Goal: Task Accomplishment & Management: Use online tool/utility

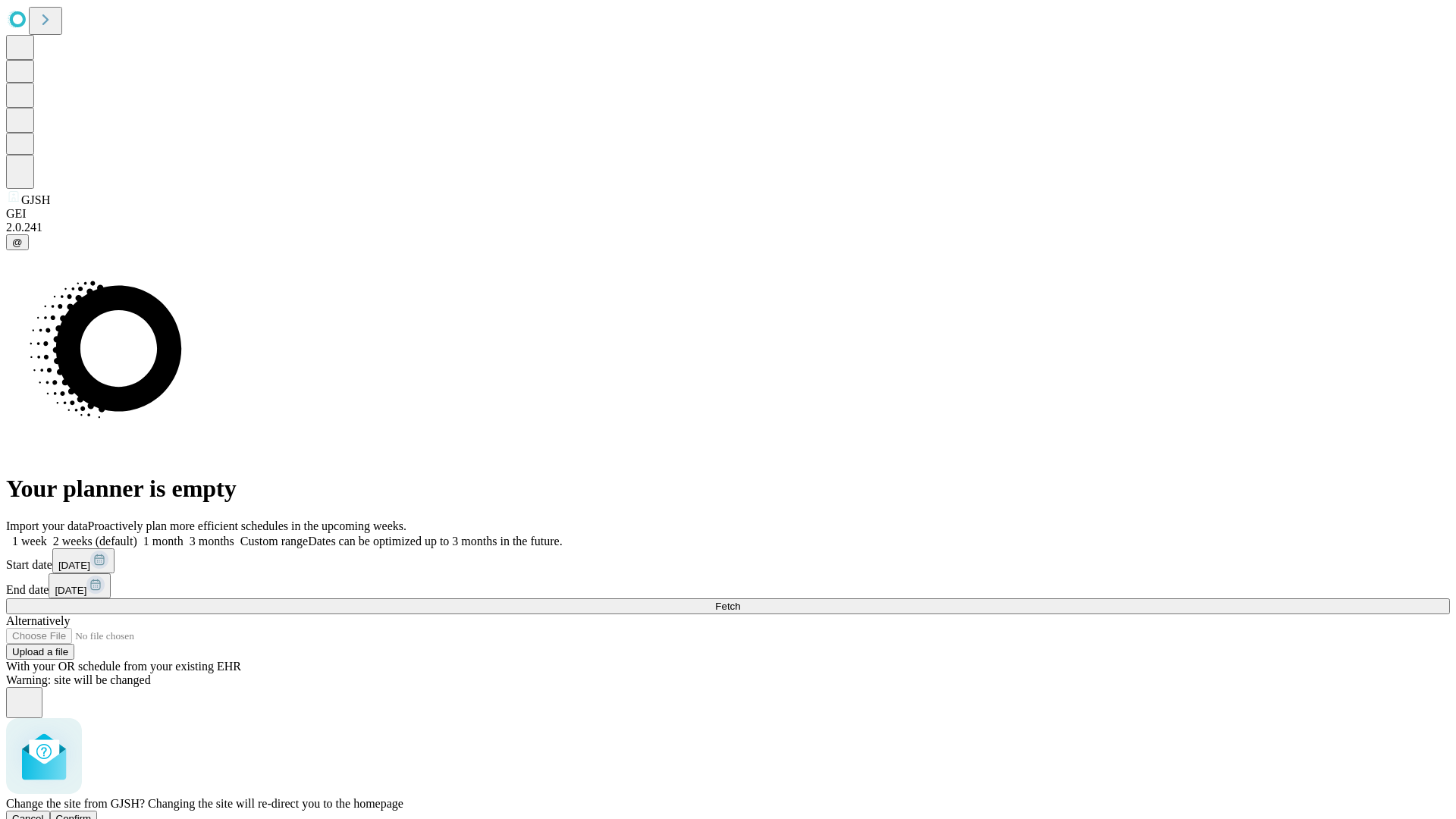
click at [92, 813] on span "Confirm" at bounding box center [74, 818] width 36 height 11
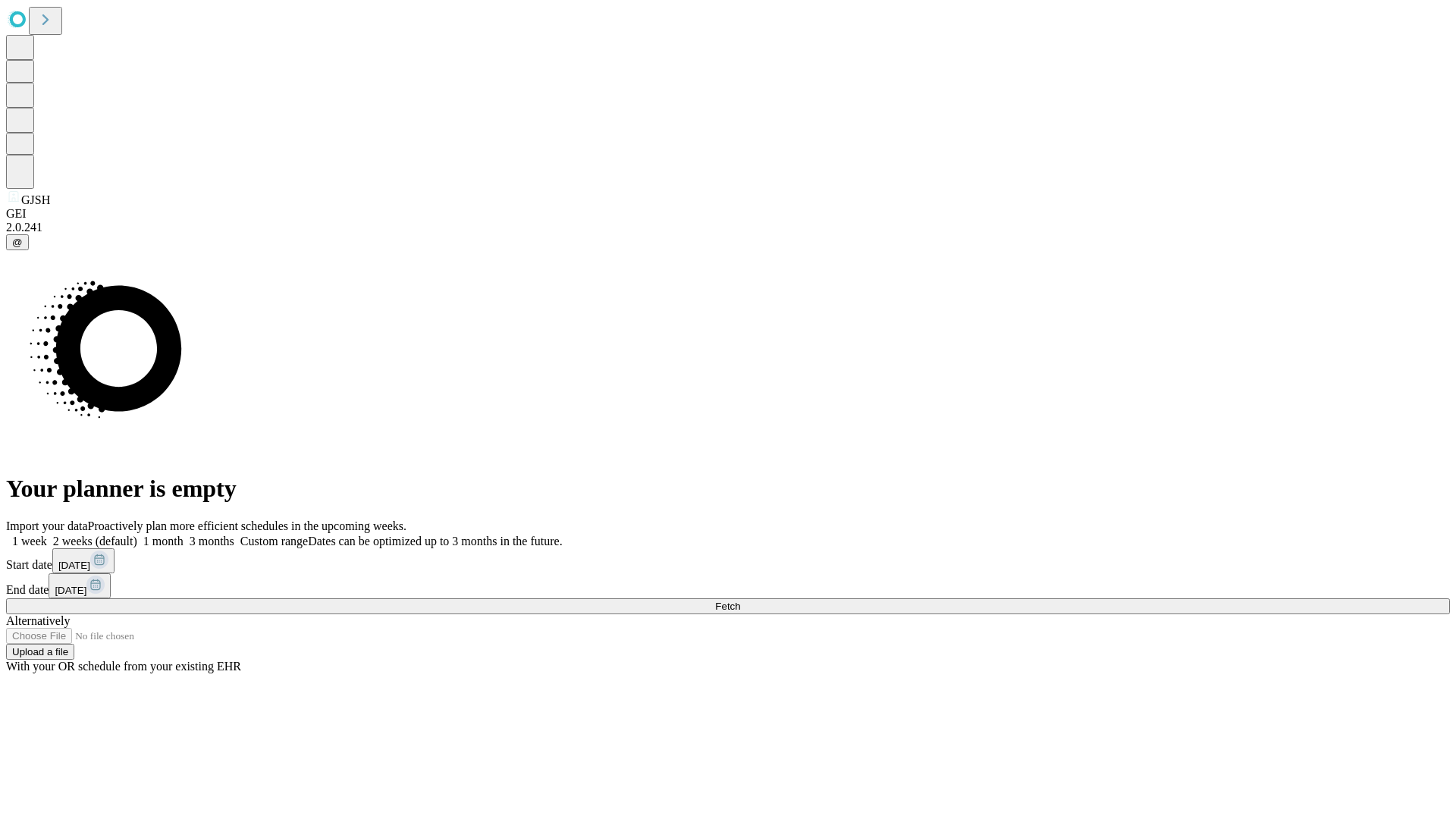
click at [47, 535] on label "1 week" at bounding box center [26, 541] width 41 height 13
click at [740, 600] on span "Fetch" at bounding box center [727, 606] width 25 height 11
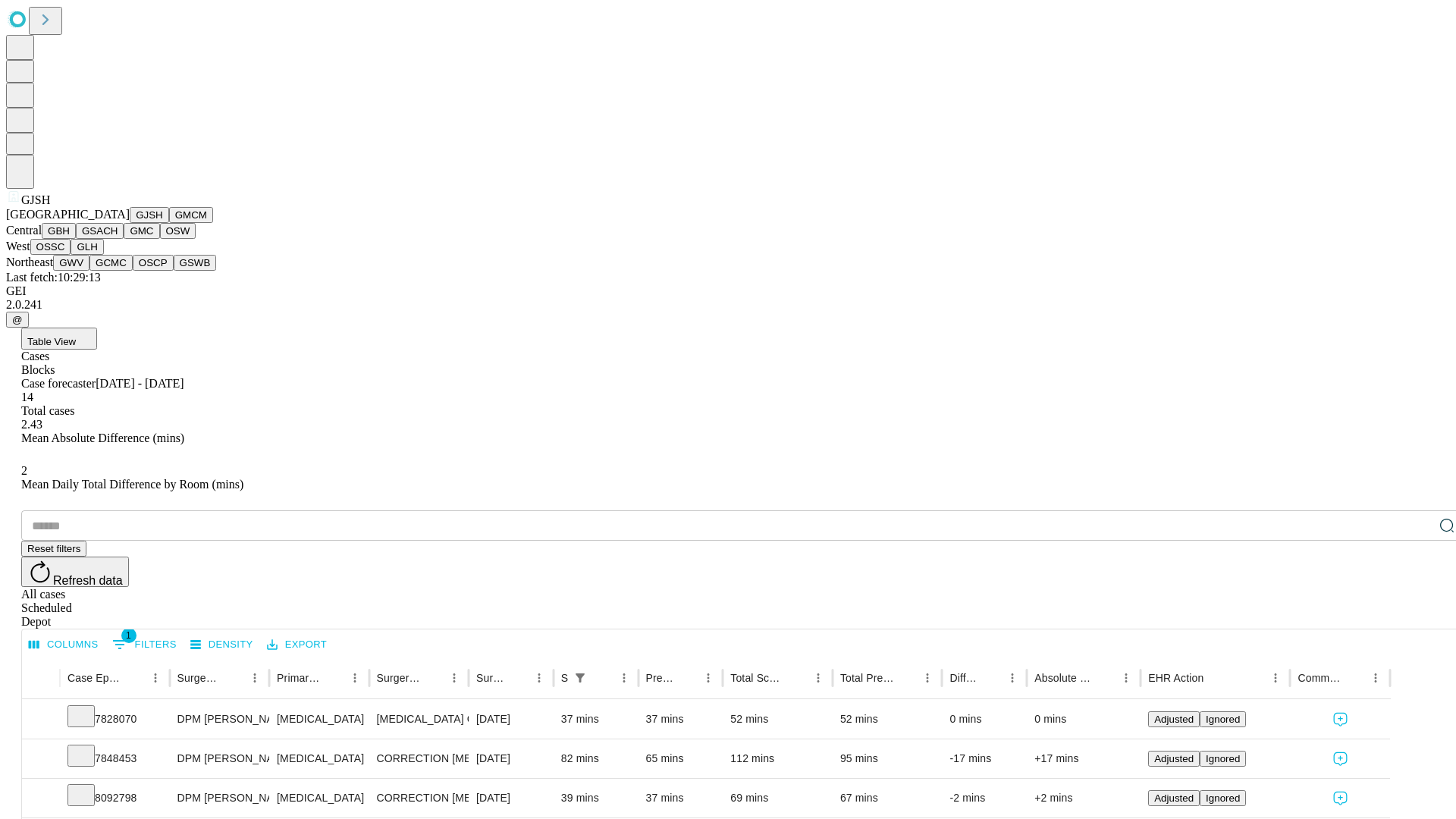
click at [169, 223] on button "GMCM" at bounding box center [191, 214] width 44 height 15
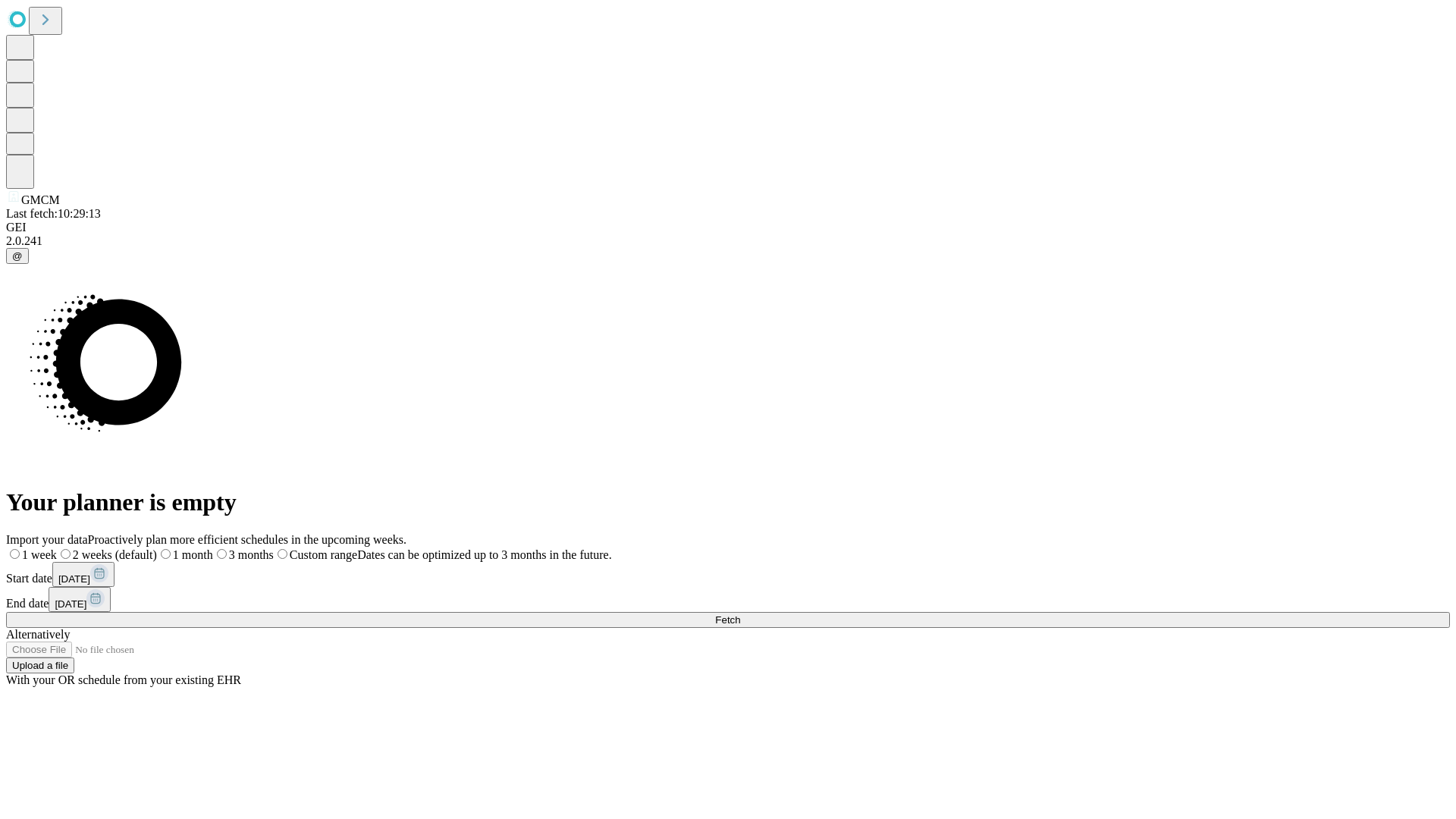
click at [740, 614] on span "Fetch" at bounding box center [727, 619] width 25 height 11
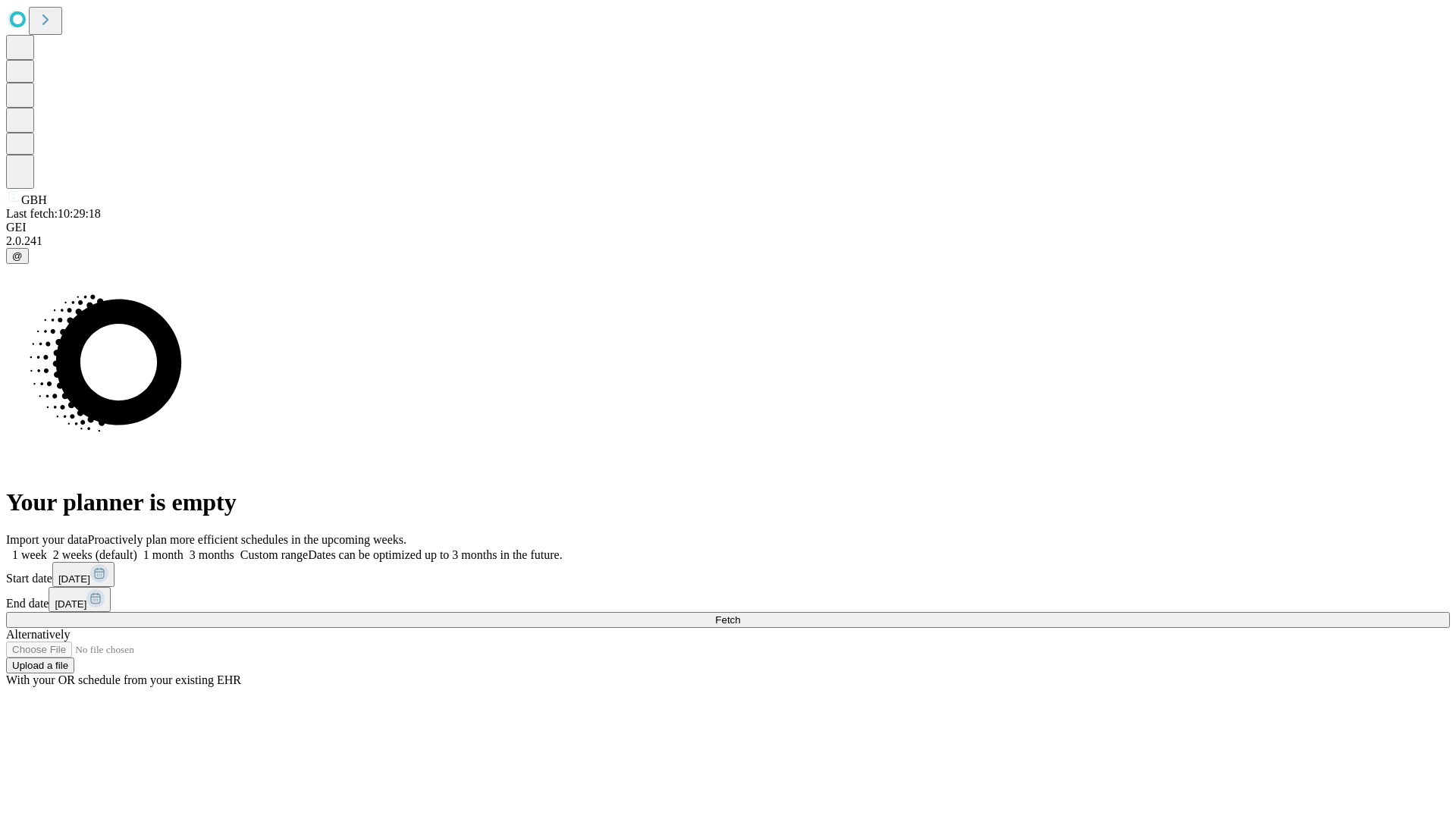
click at [47, 548] on label "1 week" at bounding box center [26, 555] width 41 height 13
click at [740, 614] on span "Fetch" at bounding box center [727, 619] width 25 height 11
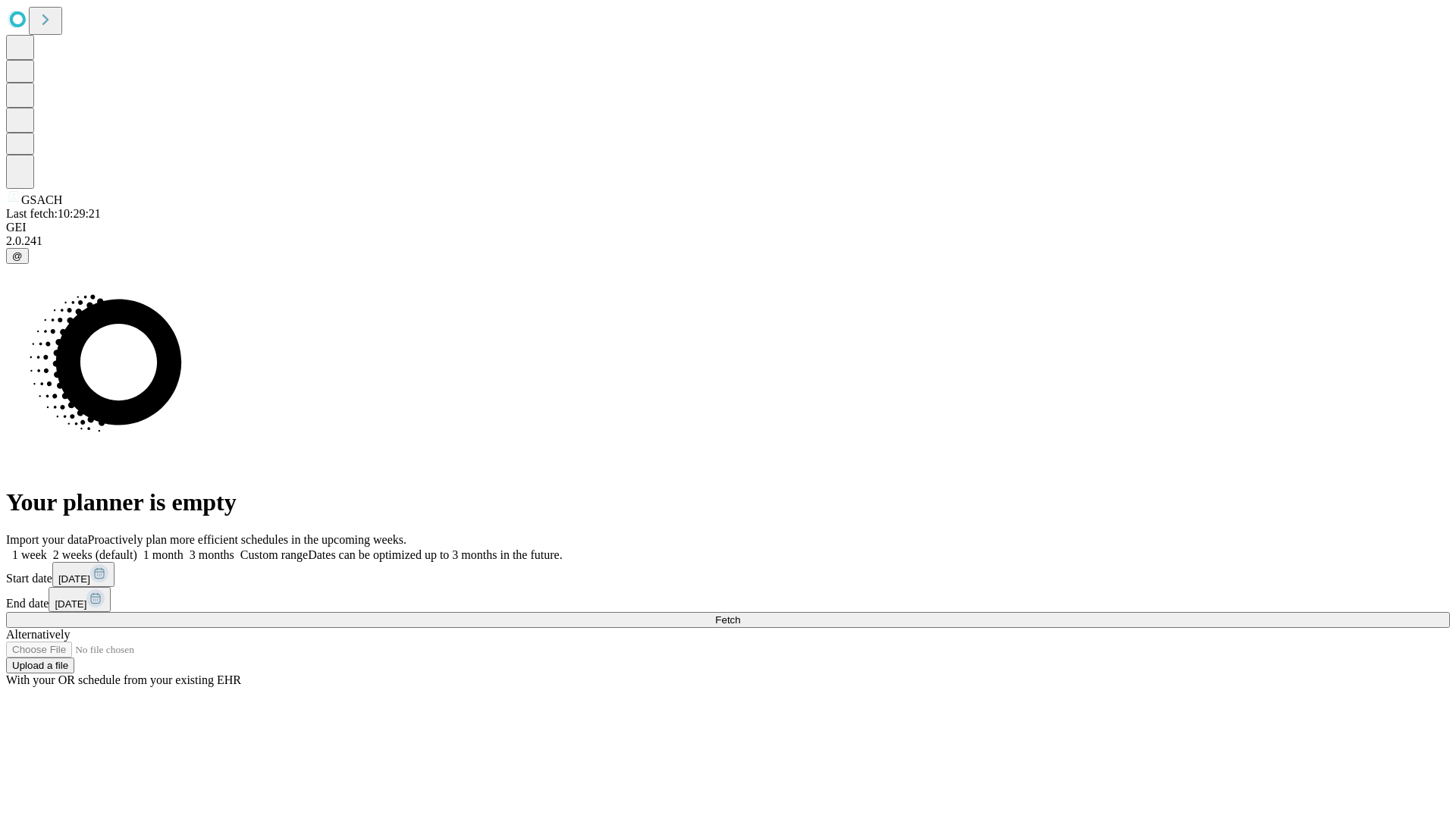
click at [47, 548] on label "1 week" at bounding box center [26, 555] width 41 height 13
click at [740, 614] on span "Fetch" at bounding box center [727, 619] width 25 height 11
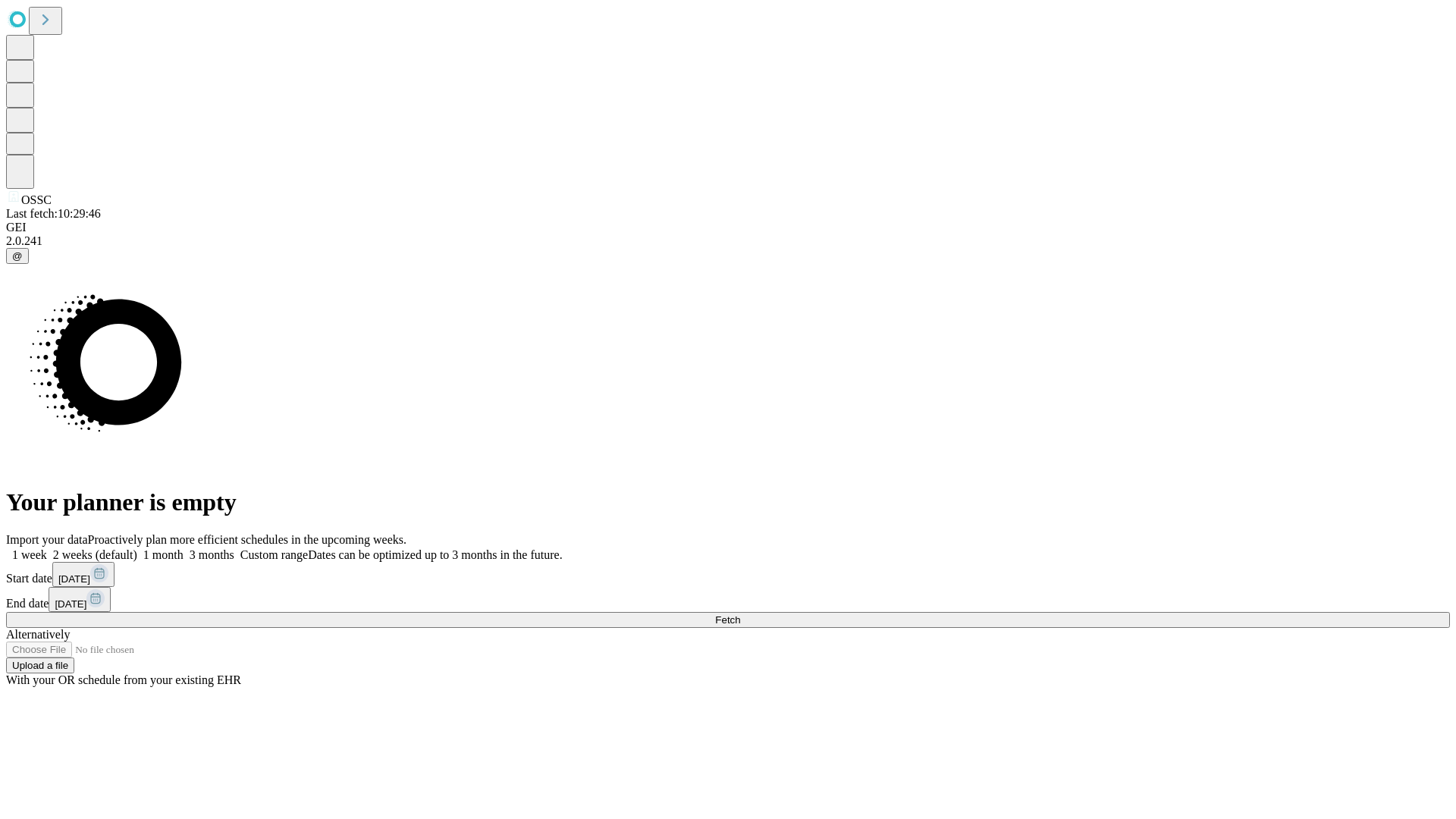
click at [740, 614] on span "Fetch" at bounding box center [727, 619] width 25 height 11
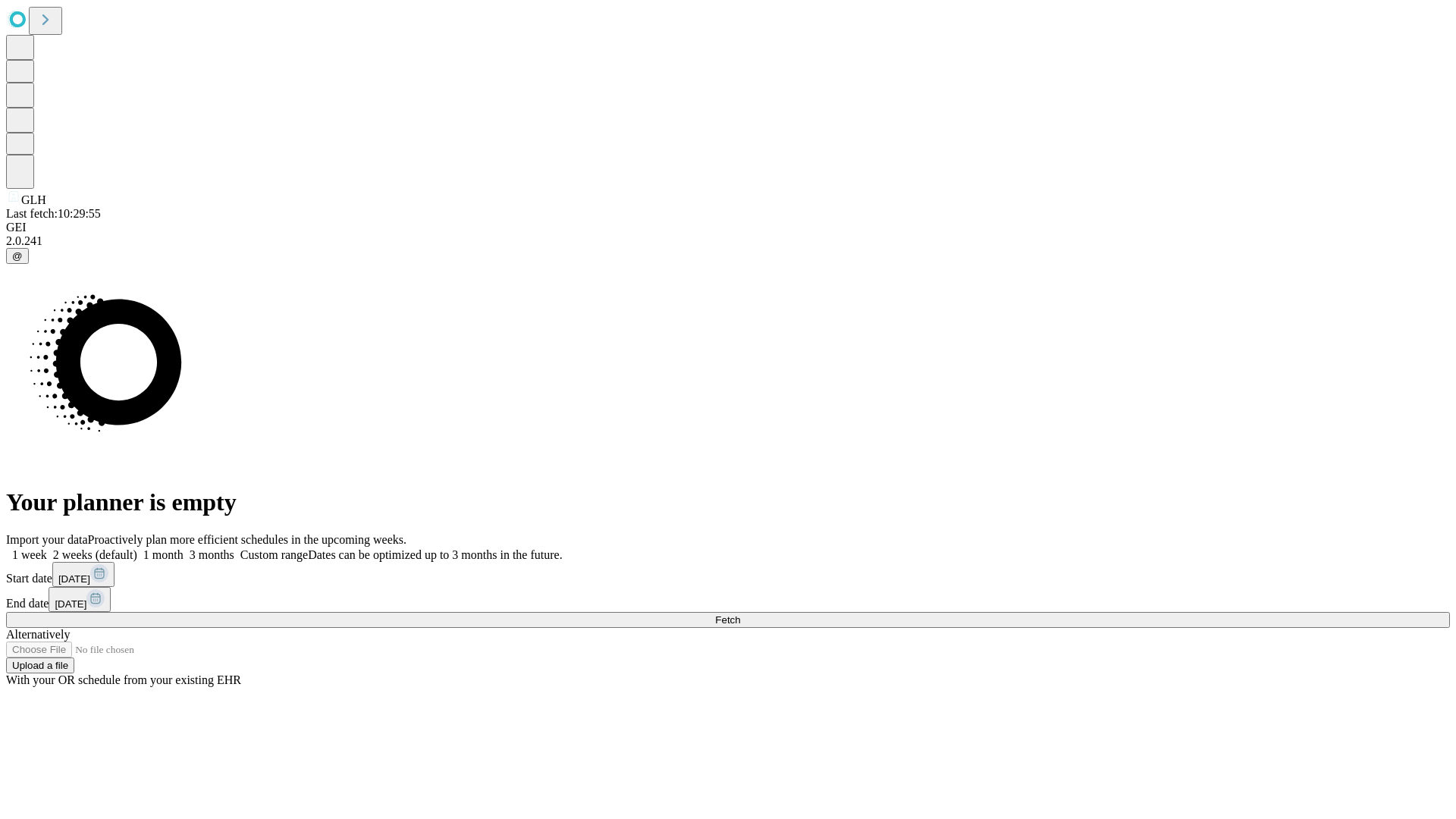
click at [47, 548] on label "1 week" at bounding box center [26, 555] width 41 height 13
click at [740, 614] on span "Fetch" at bounding box center [727, 619] width 25 height 11
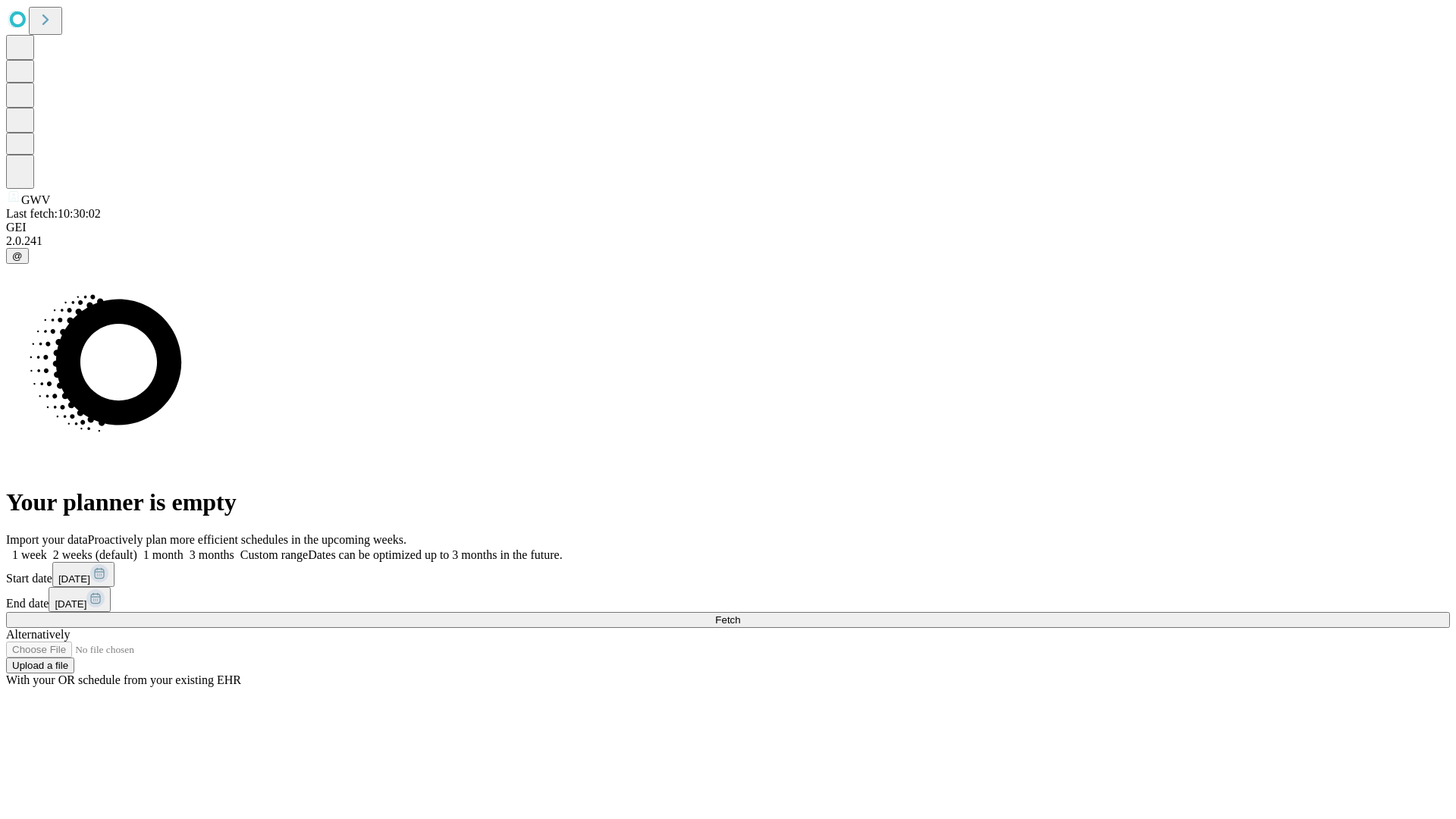
click at [740, 614] on span "Fetch" at bounding box center [727, 619] width 25 height 11
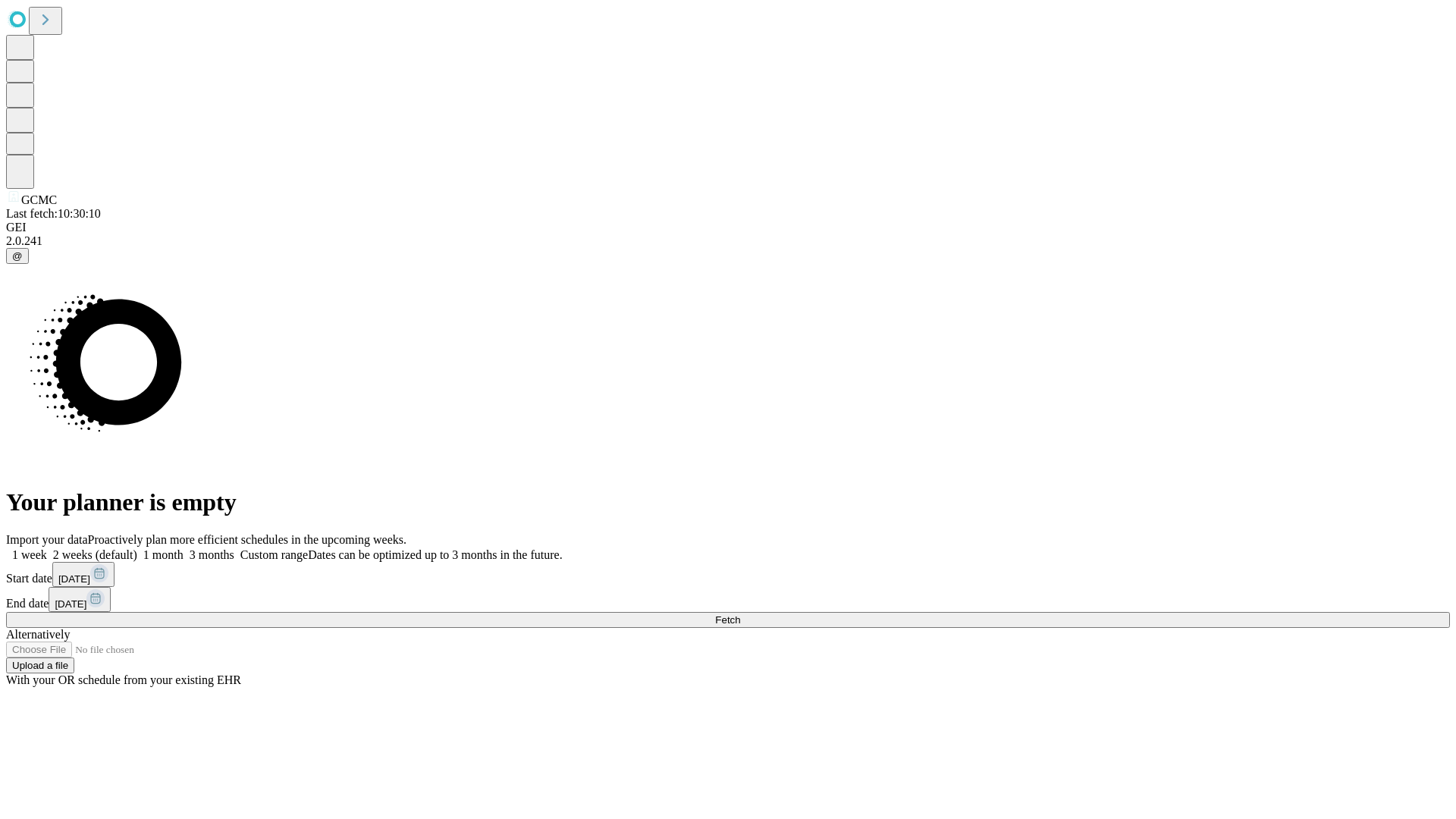
click at [47, 548] on label "1 week" at bounding box center [26, 555] width 41 height 13
click at [740, 614] on span "Fetch" at bounding box center [727, 619] width 25 height 11
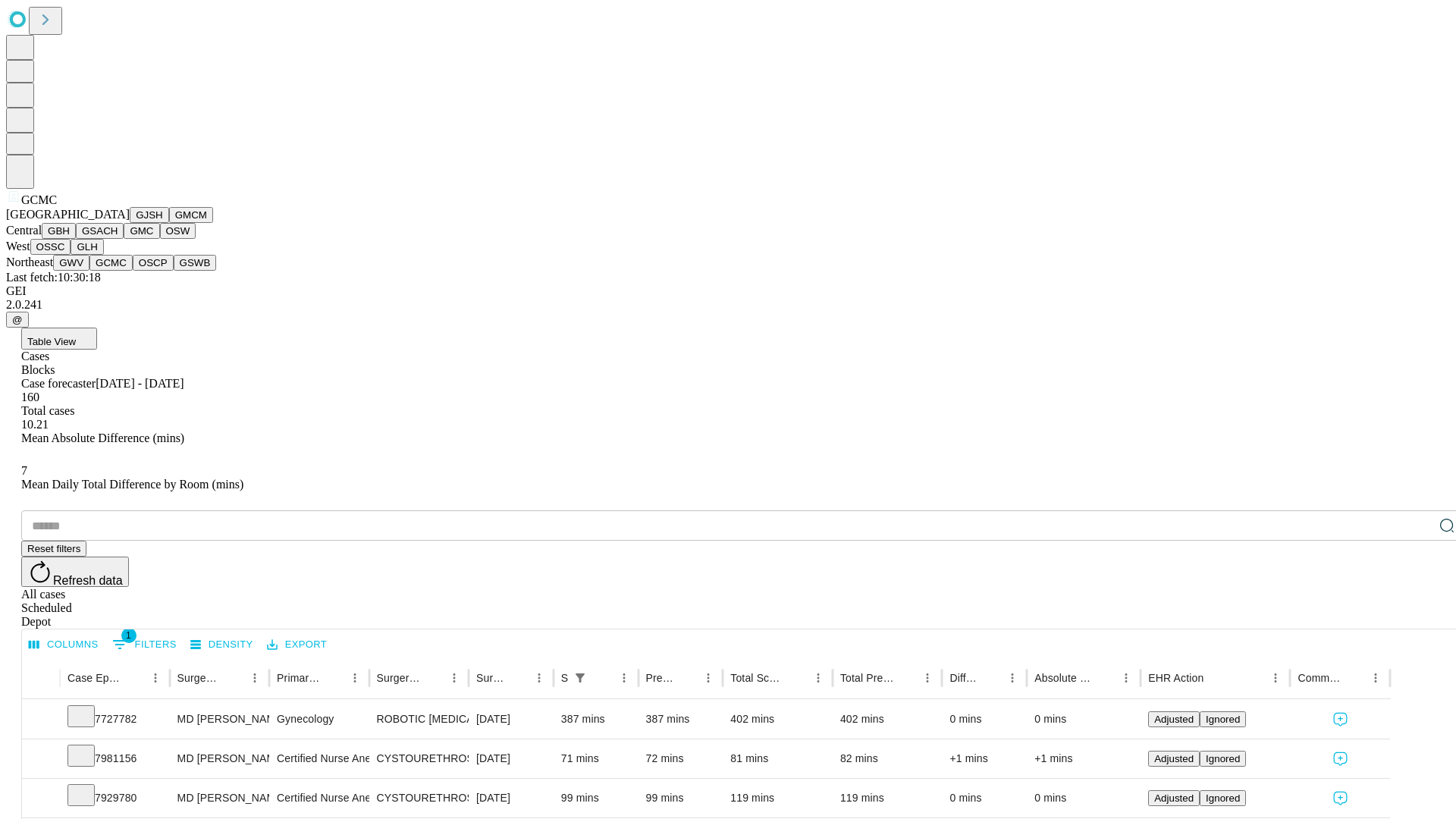
click at [133, 271] on button "OSCP" at bounding box center [153, 262] width 41 height 15
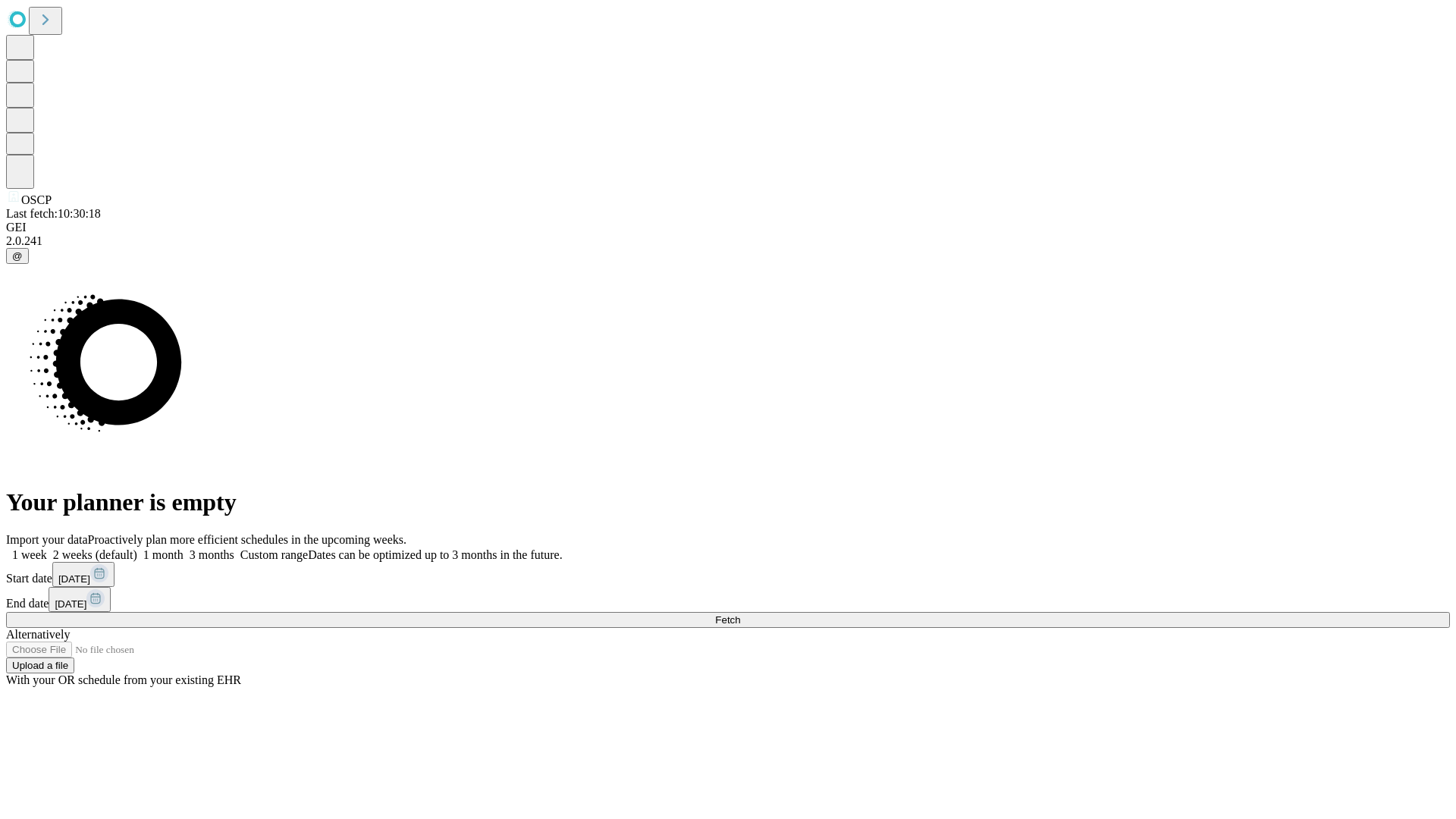
click at [47, 548] on label "1 week" at bounding box center [26, 555] width 41 height 13
click at [740, 614] on span "Fetch" at bounding box center [727, 619] width 25 height 11
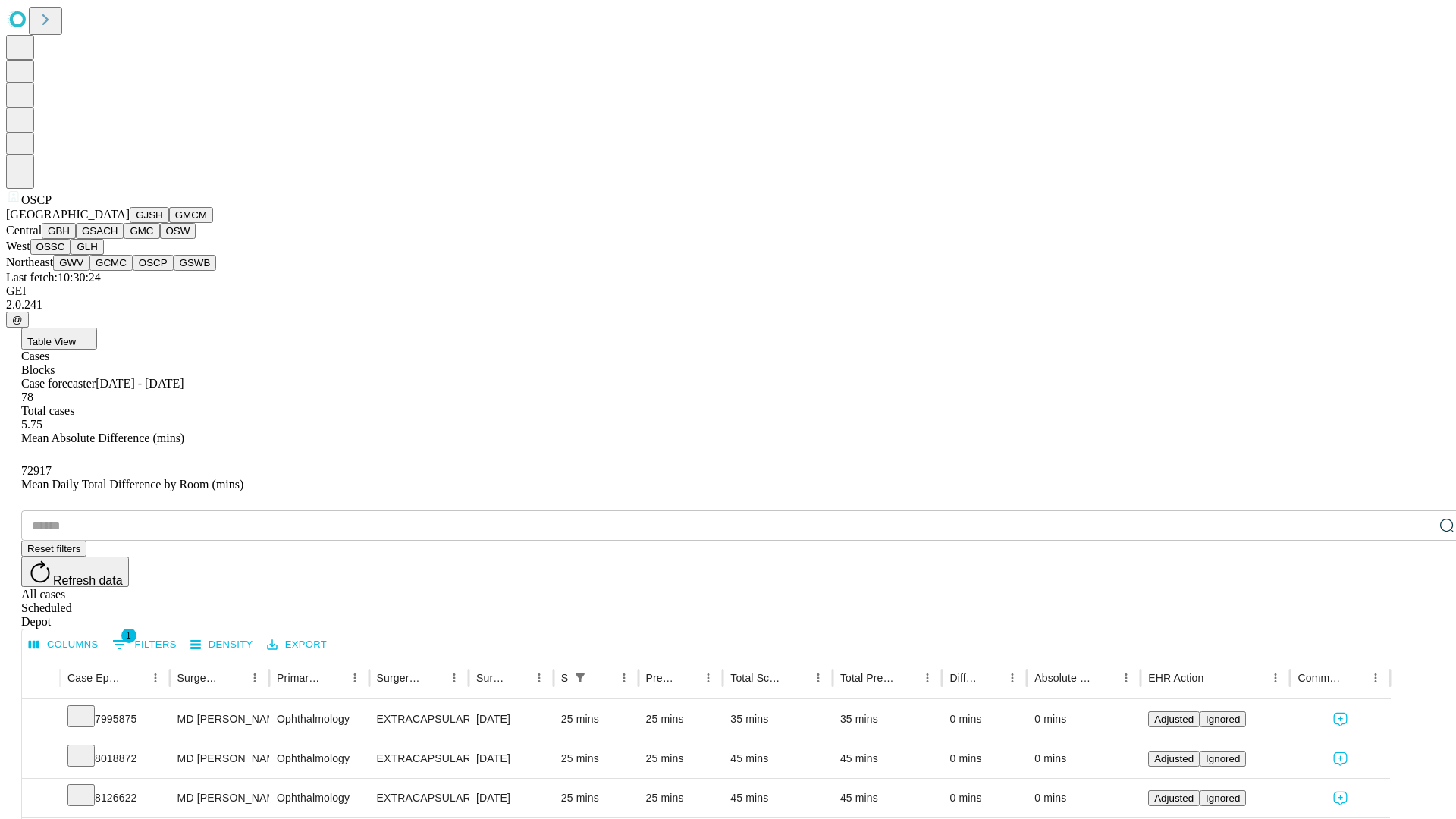
click at [174, 271] on button "GSWB" at bounding box center [195, 262] width 43 height 15
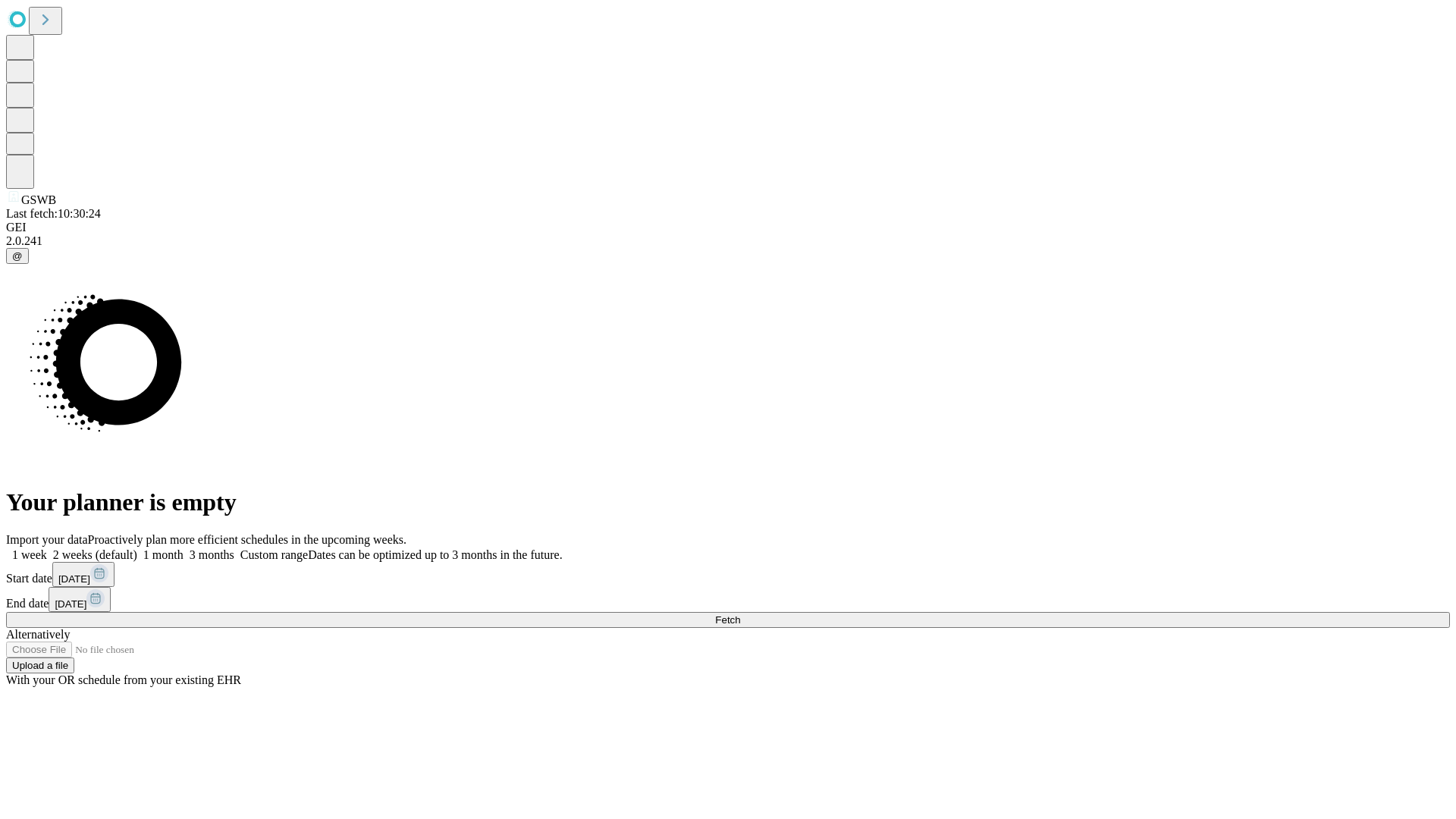
click at [47, 548] on label "1 week" at bounding box center [26, 555] width 41 height 13
click at [740, 614] on span "Fetch" at bounding box center [727, 619] width 25 height 11
